Goal: Navigation & Orientation: Find specific page/section

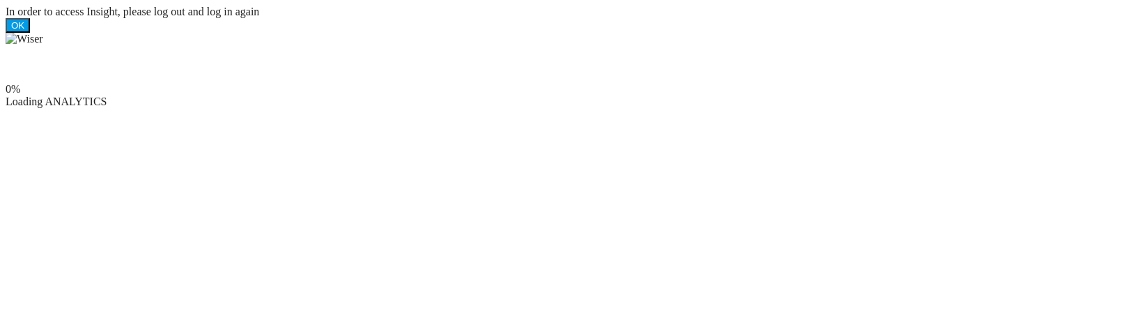
click at [43, 45] on img at bounding box center [25, 39] width 38 height 13
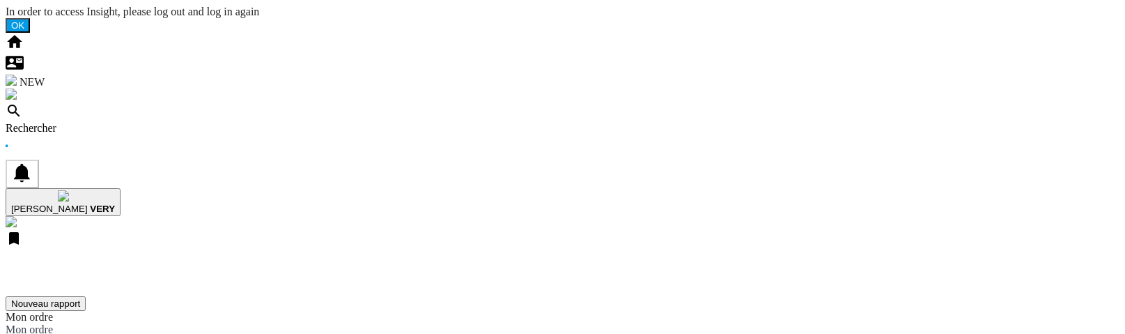
click at [17, 75] on img "WiseCard" at bounding box center [11, 80] width 11 height 11
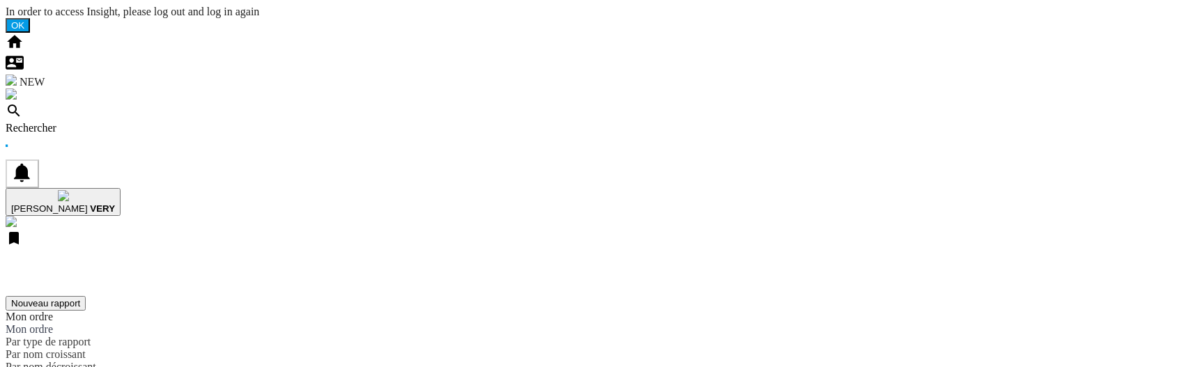
click at [17, 75] on img "WiseCard" at bounding box center [11, 80] width 11 height 11
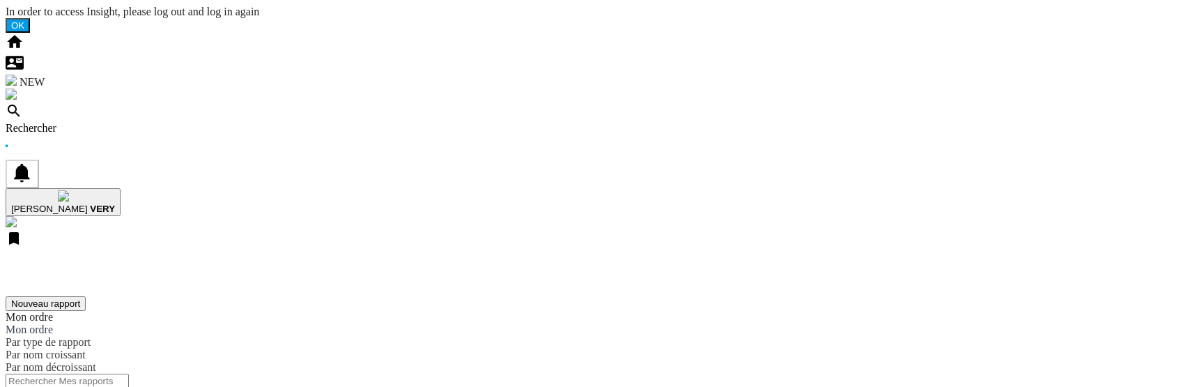
click at [26, 76] on span "NEW" at bounding box center [32, 82] width 25 height 12
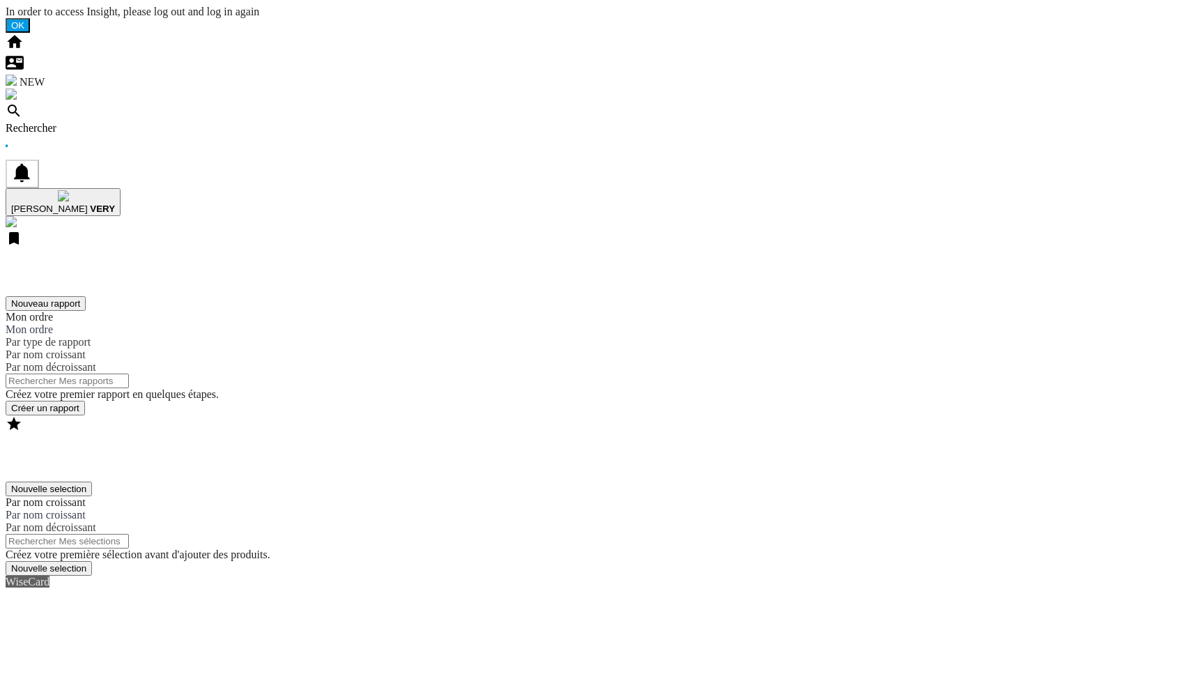
click at [17, 75] on img "WiseCard" at bounding box center [11, 80] width 11 height 11
